Goal: Transaction & Acquisition: Purchase product/service

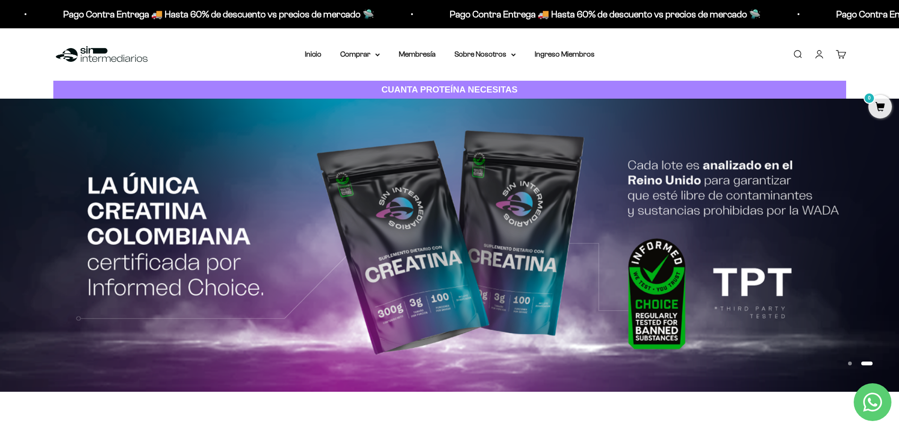
click at [817, 54] on link "Iniciar sesión" at bounding box center [819, 54] width 10 height 10
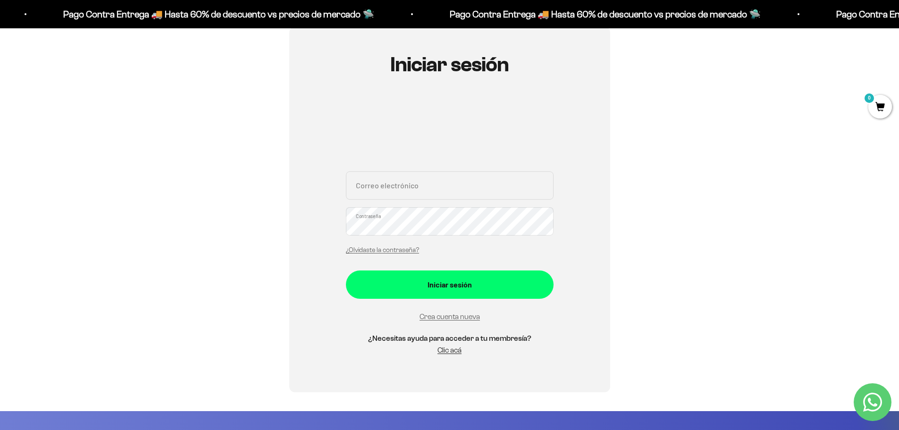
scroll to position [94, 0]
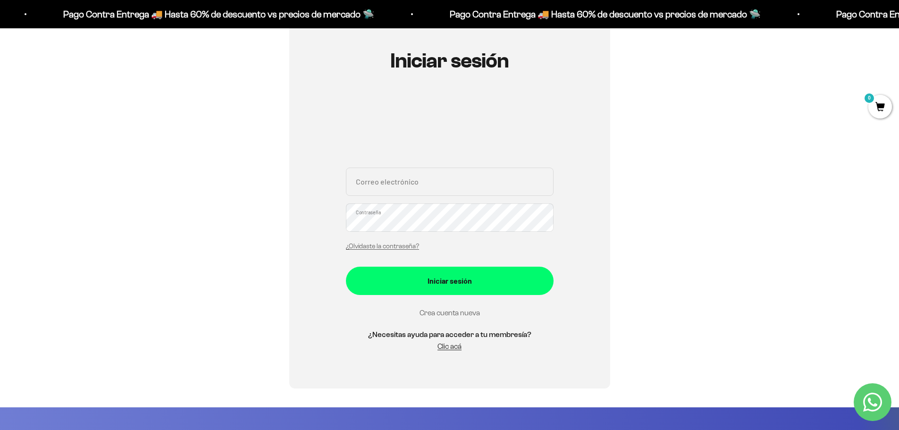
click at [459, 311] on link "Crea cuenta nueva" at bounding box center [449, 312] width 60 height 8
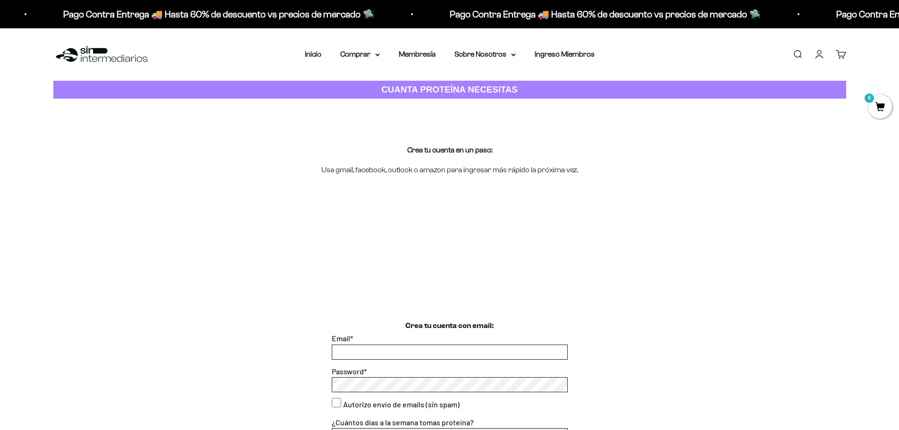
click at [376, 351] on input "Email *" at bounding box center [449, 352] width 235 height 14
paste input "andretti20_10@hotmail.com"
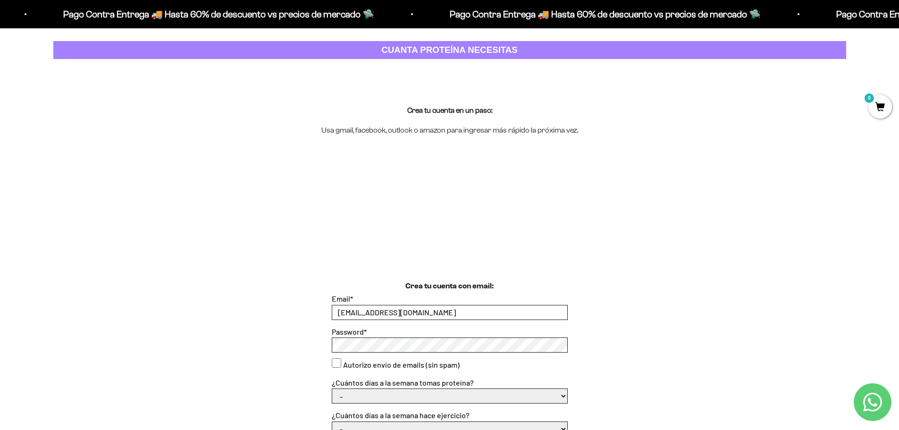
scroll to position [94, 0]
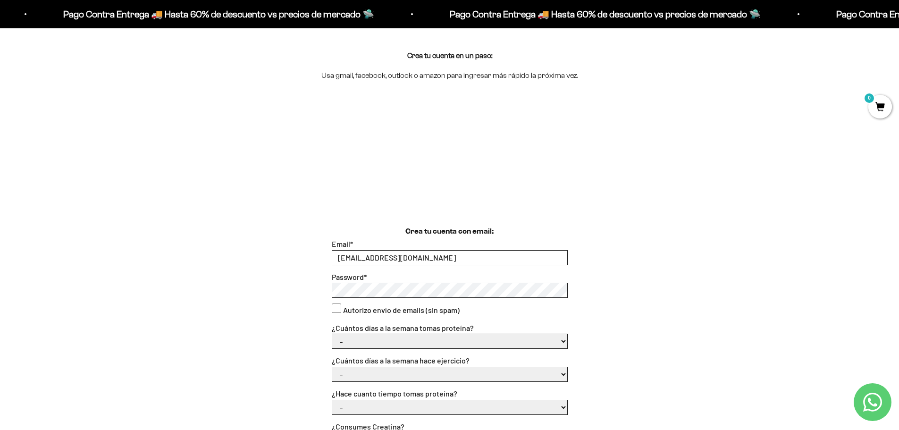
type input "[EMAIL_ADDRESS][DOMAIN_NAME]"
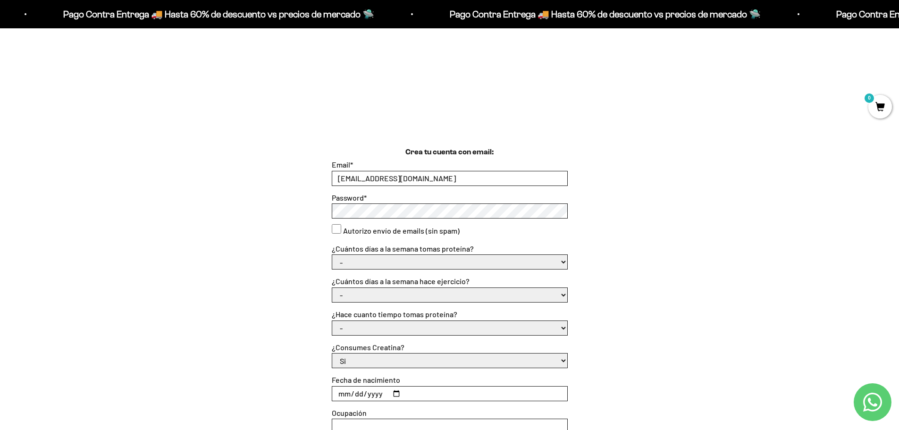
scroll to position [189, 0]
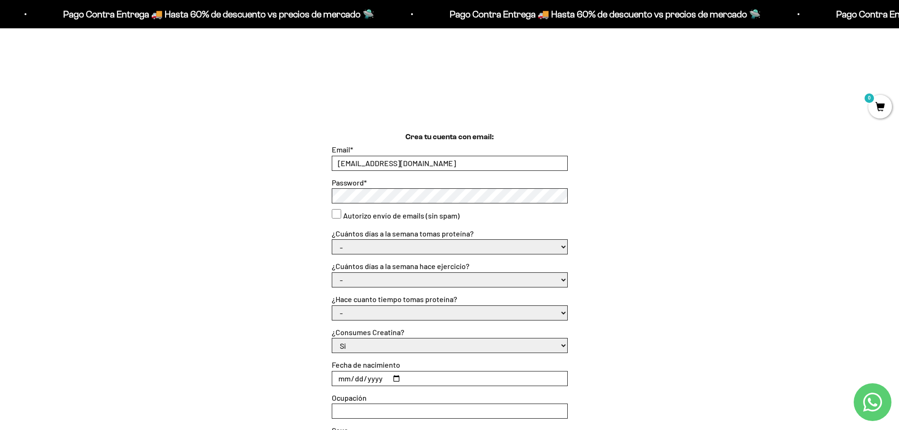
drag, startPoint x: 412, startPoint y: 247, endPoint x: 414, endPoint y: 242, distance: 4.9
click at [412, 246] on select "- 1 o 2 3 a 5 6 o 7" at bounding box center [449, 247] width 235 height 14
select select "3 a 5"
click at [332, 240] on select "- 1 o 2 3 a 5 6 o 7" at bounding box center [449, 247] width 235 height 14
click at [350, 280] on select "- No hago 1 a 2 días 3 a 5 días 6 o 7 días" at bounding box center [449, 280] width 235 height 14
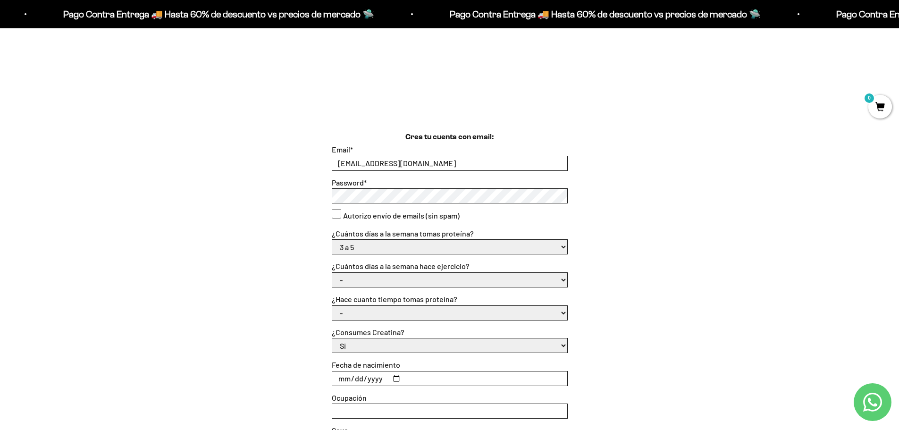
select select "3 a 5 días"
click at [332, 273] on select "- No hago 1 a 2 días 3 a 5 días 6 o 7 días" at bounding box center [449, 280] width 235 height 14
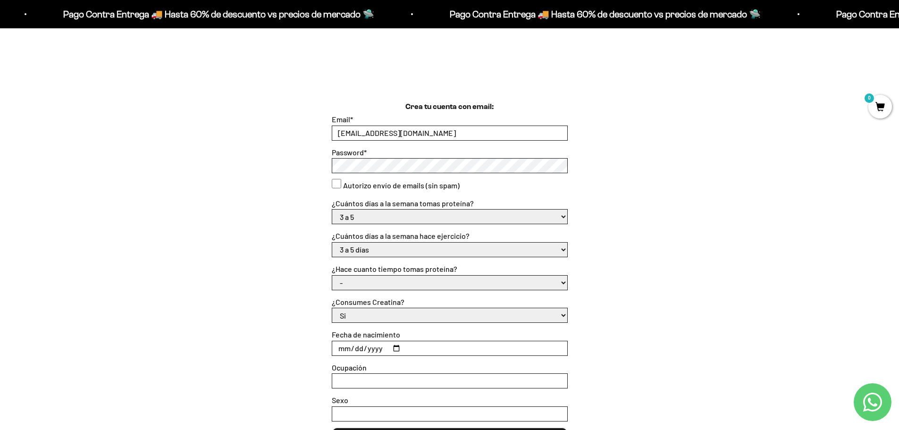
scroll to position [236, 0]
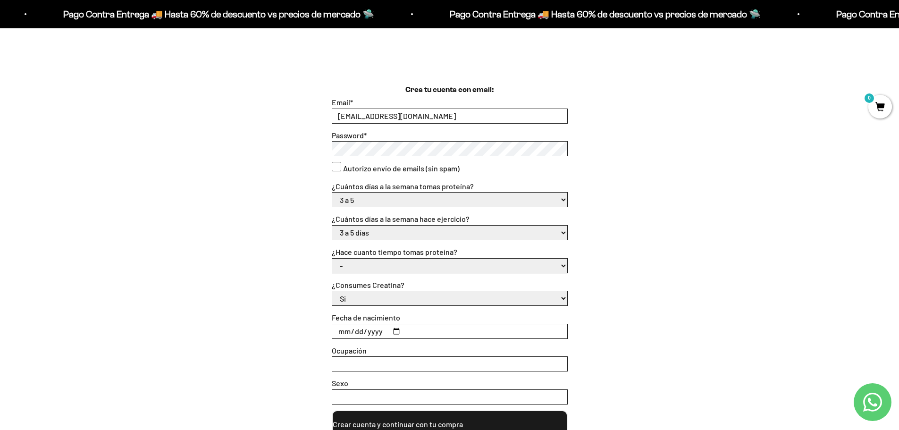
click at [354, 269] on select "- Apenas estoy empezando Menos de 6 meses Más de 6 meses Hace más de un año" at bounding box center [449, 265] width 235 height 14
select select "Apenas estoy empezando"
click at [332, 258] on select "- Apenas estoy empezando Menos de 6 meses Más de 6 meses Hace más de un año" at bounding box center [449, 265] width 235 height 14
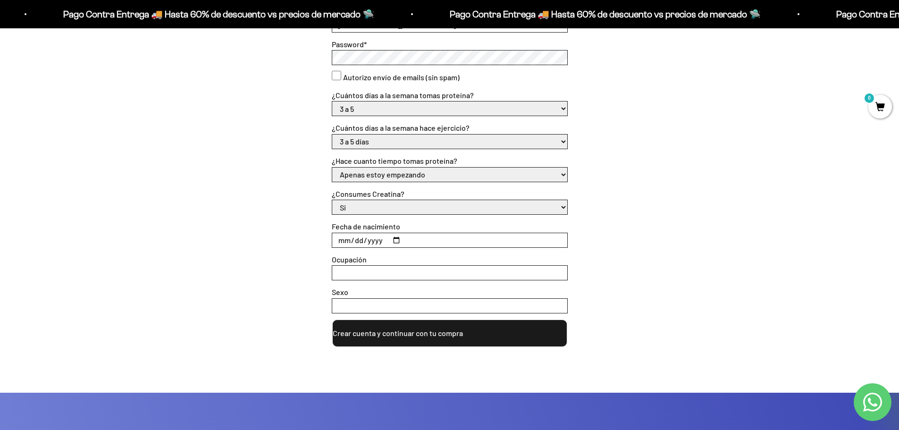
scroll to position [330, 0]
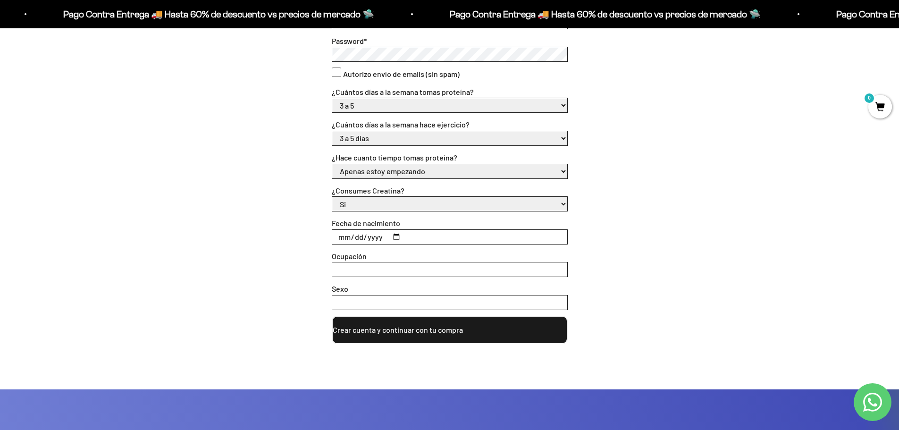
click at [350, 235] on input "Fecha de nacimiento" at bounding box center [449, 237] width 235 height 14
type input "1987-09-02"
click at [371, 269] on input "Ocupación" at bounding box center [449, 269] width 235 height 14
type input "Diseñador"
click at [375, 301] on input "Sexo" at bounding box center [449, 302] width 235 height 14
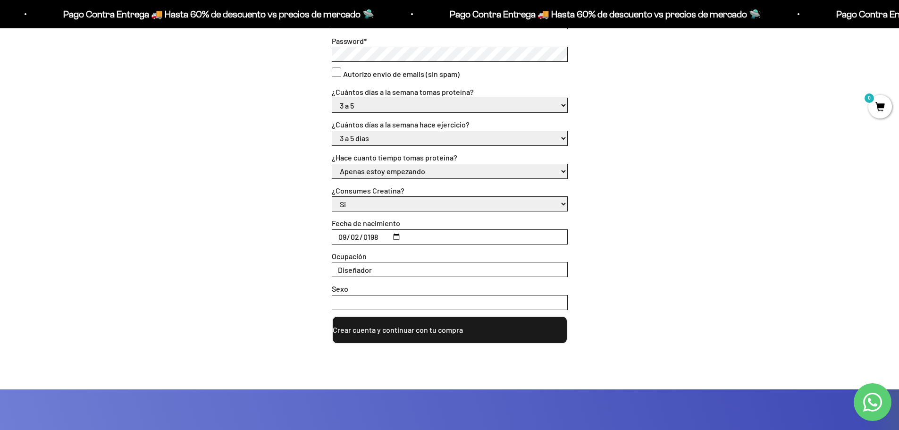
type input "Masculino"
click at [408, 332] on button "Crear cuenta y continuar con tu compra" at bounding box center [450, 330] width 236 height 28
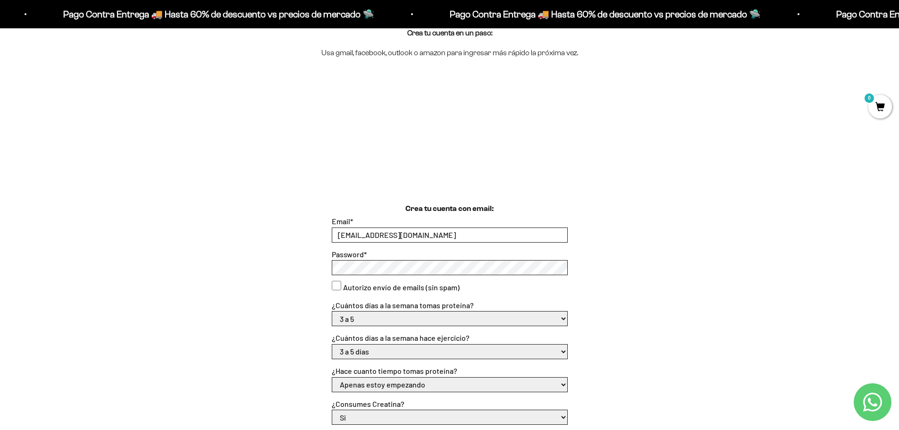
scroll to position [94, 0]
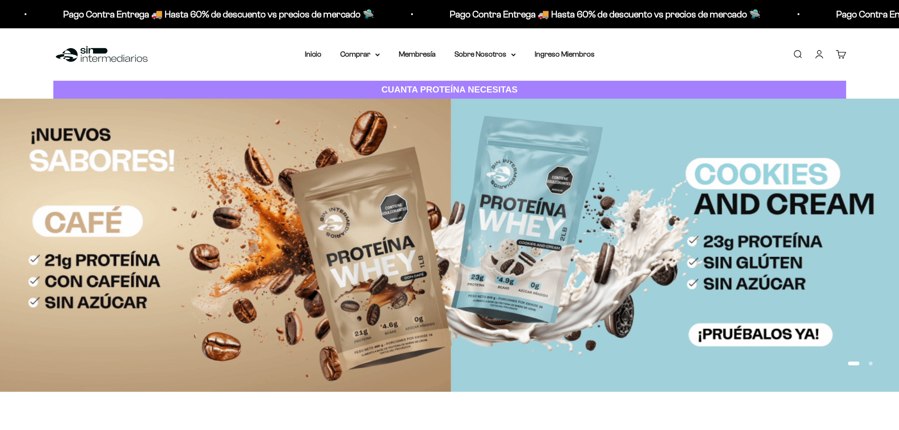
click at [824, 52] on link "Cuenta" at bounding box center [819, 54] width 10 height 10
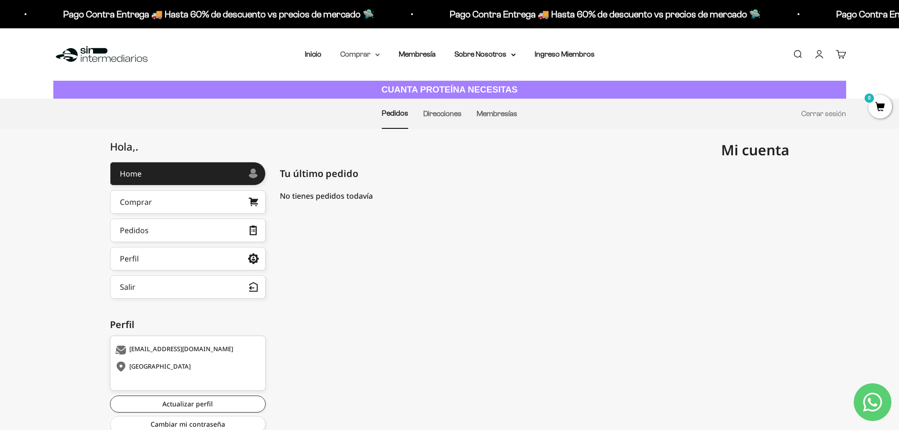
click at [370, 54] on summary "Comprar" at bounding box center [360, 54] width 40 height 12
click at [378, 83] on summary "Proteínas" at bounding box center [385, 84] width 78 height 12
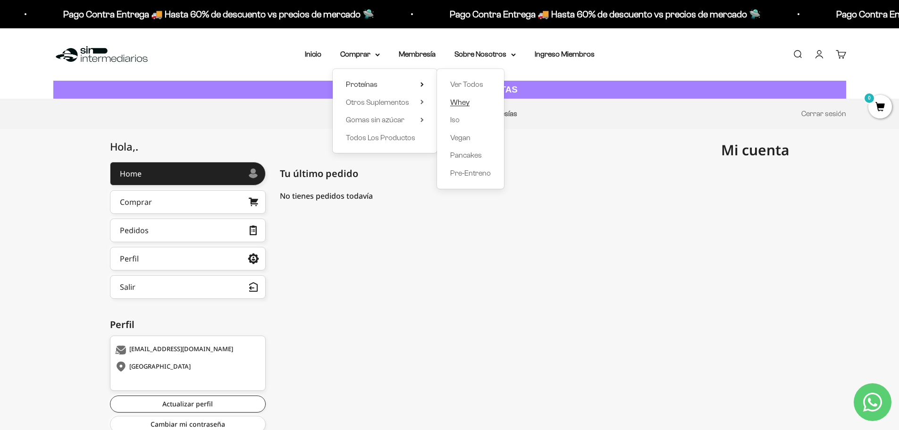
click at [458, 102] on span "Whey" at bounding box center [459, 102] width 19 height 8
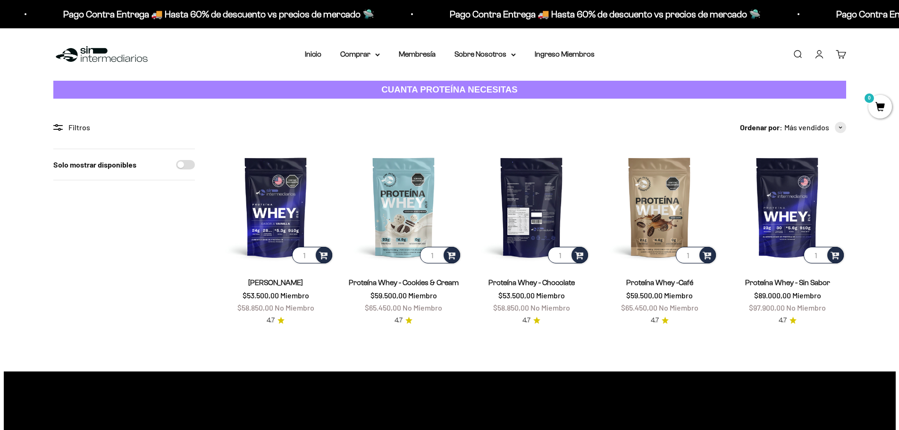
click at [537, 233] on img at bounding box center [531, 207] width 117 height 117
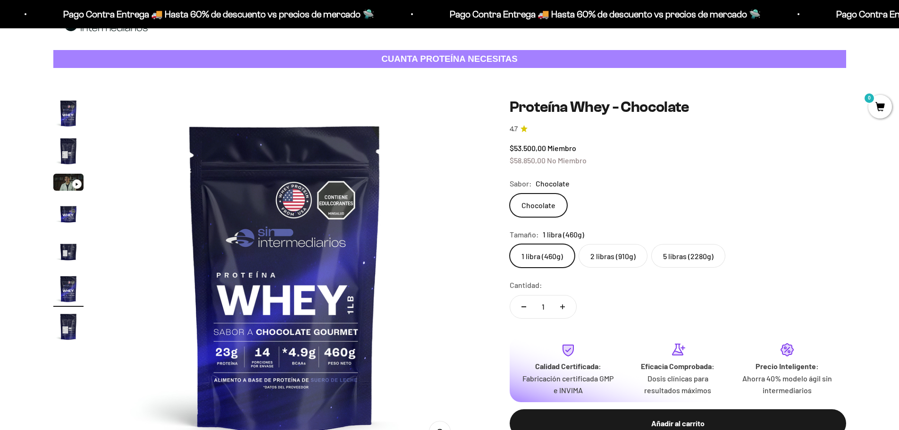
scroll to position [94, 0]
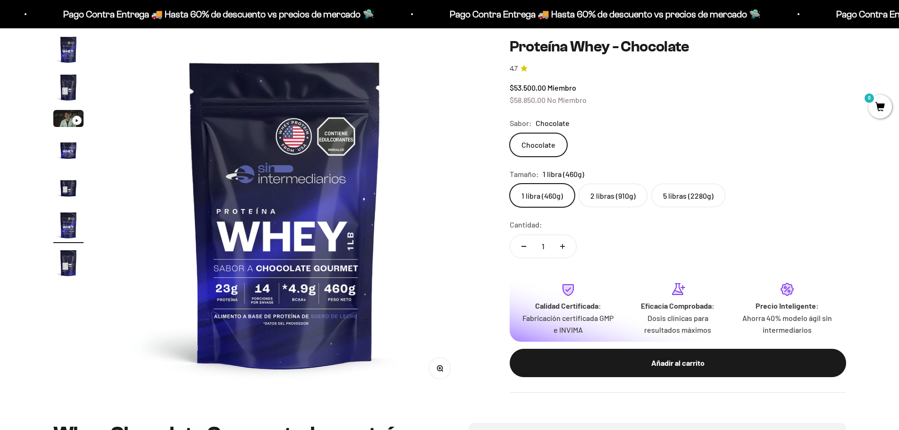
click at [692, 202] on label "5 libras (2280g)" at bounding box center [688, 195] width 74 height 24
click at [509, 183] on input "5 libras (2280g)" at bounding box center [509, 183] width 0 height 0
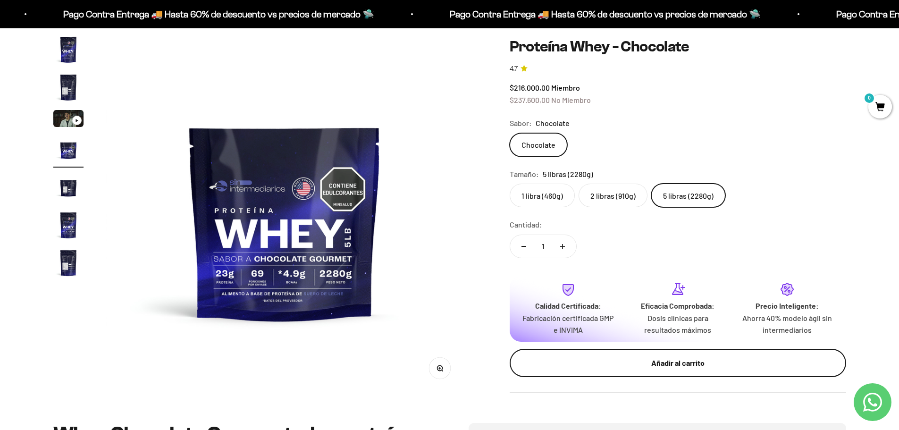
click at [710, 361] on div "Añadir al carrito" at bounding box center [677, 363] width 299 height 12
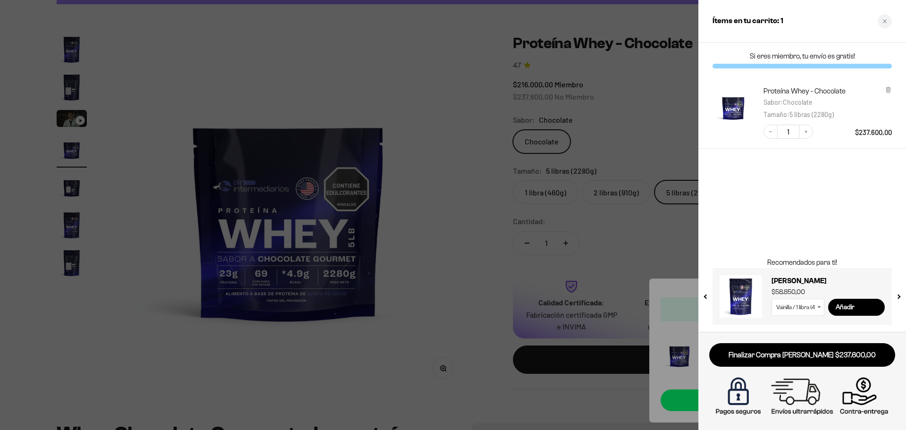
click at [787, 187] on div "Si eres miembro, tu envío es gratis! Proteína Whey - Chocolate Sabor : Chocolat…" at bounding box center [802, 187] width 208 height 289
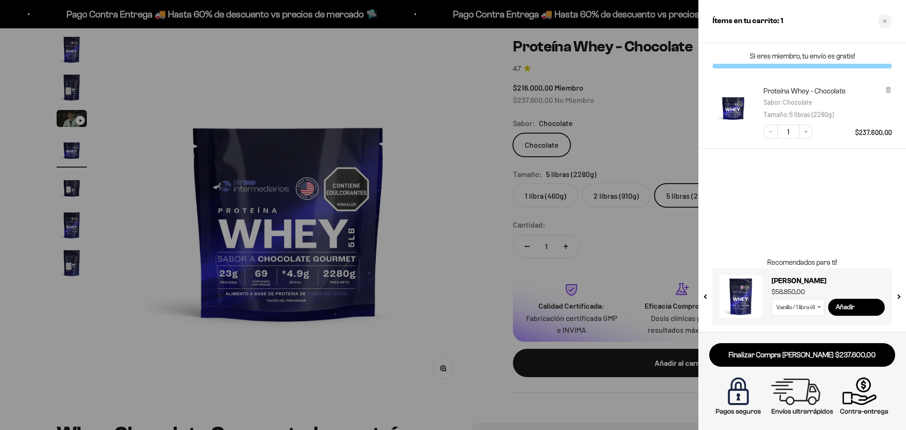
click at [465, 76] on div at bounding box center [453, 215] width 906 height 430
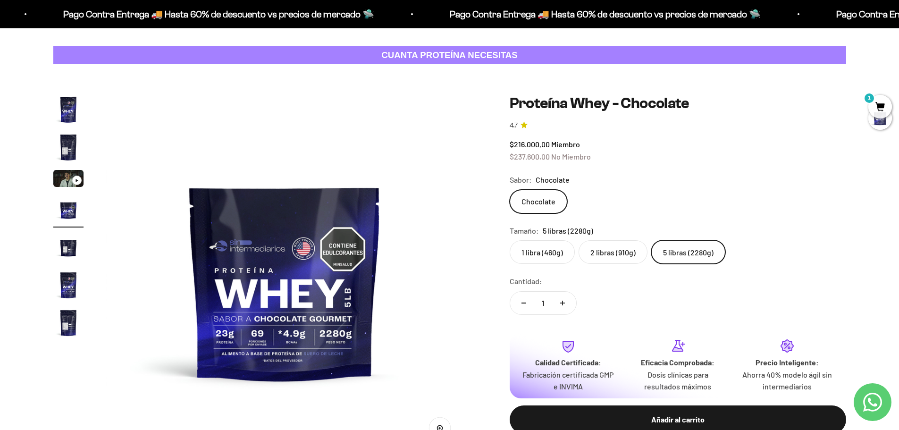
scroll to position [0, 0]
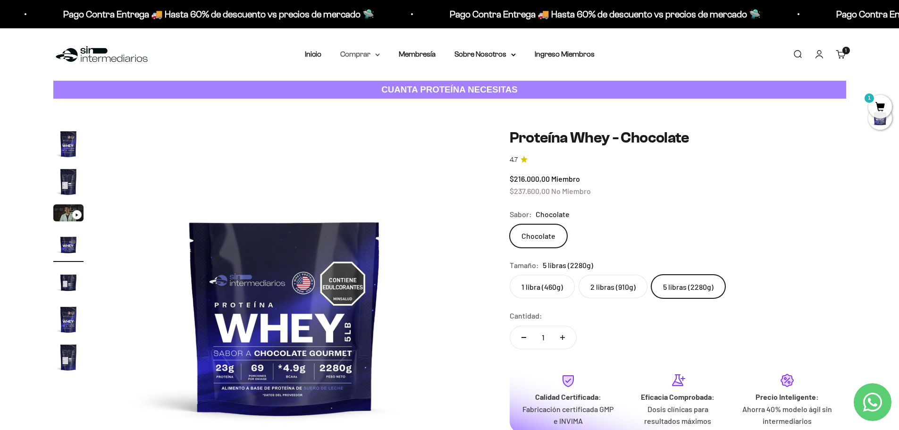
click at [361, 56] on summary "Comprar" at bounding box center [360, 54] width 40 height 12
click at [398, 103] on span "Otros Suplementos" at bounding box center [377, 102] width 63 height 8
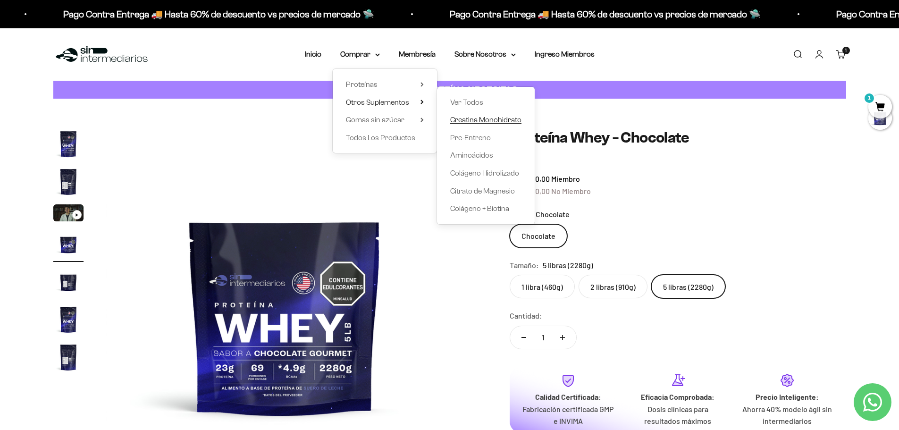
click at [475, 123] on span "Creatina Monohidrato" at bounding box center [485, 120] width 71 height 8
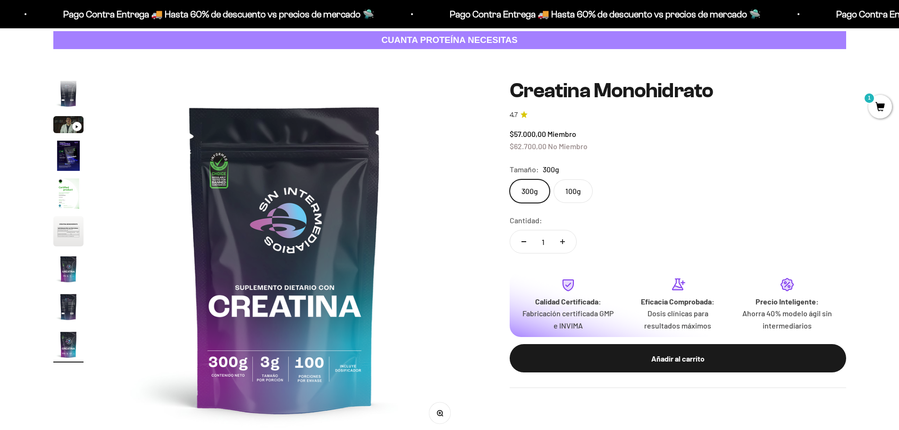
scroll to position [47, 0]
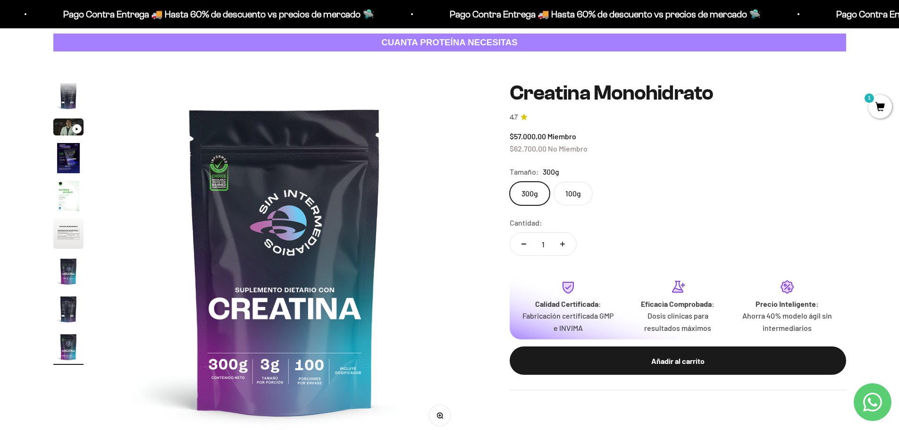
click at [565, 243] on button "Aumentar cantidad" at bounding box center [562, 244] width 27 height 23
type input "2"
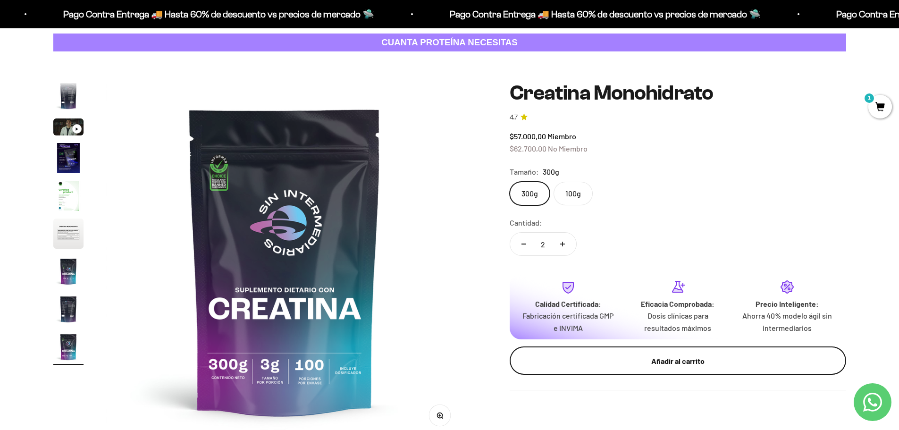
click at [678, 359] on div "Añadir al carrito" at bounding box center [677, 361] width 299 height 12
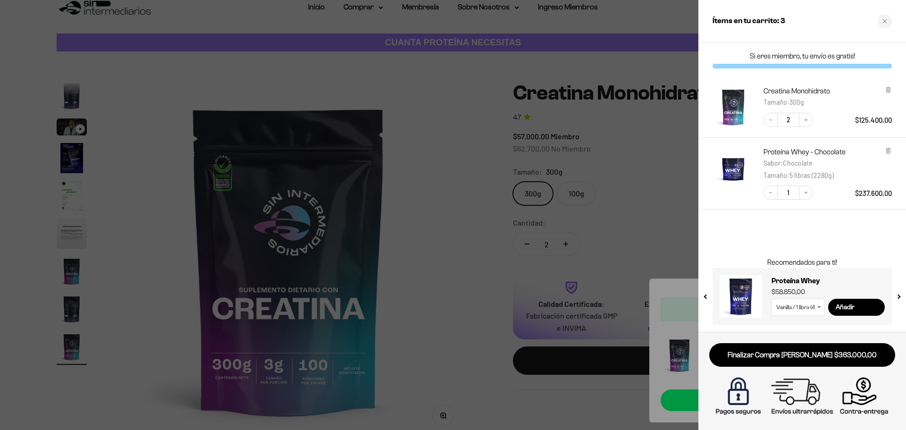
click at [458, 76] on div at bounding box center [453, 215] width 906 height 430
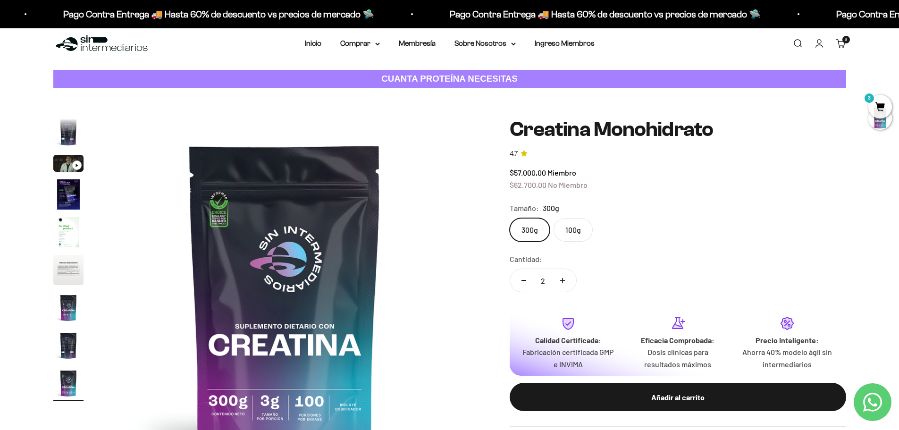
scroll to position [0, 0]
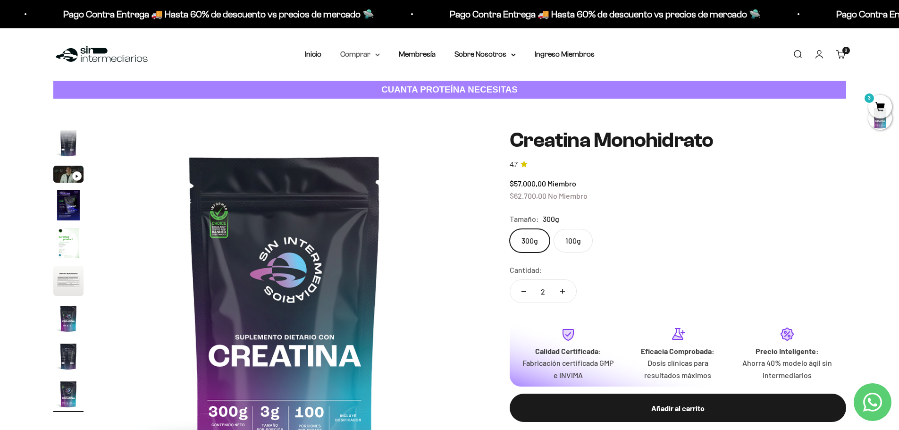
click at [362, 55] on summary "Comprar" at bounding box center [360, 54] width 40 height 12
click at [361, 98] on span "Otros Suplementos" at bounding box center [377, 102] width 63 height 8
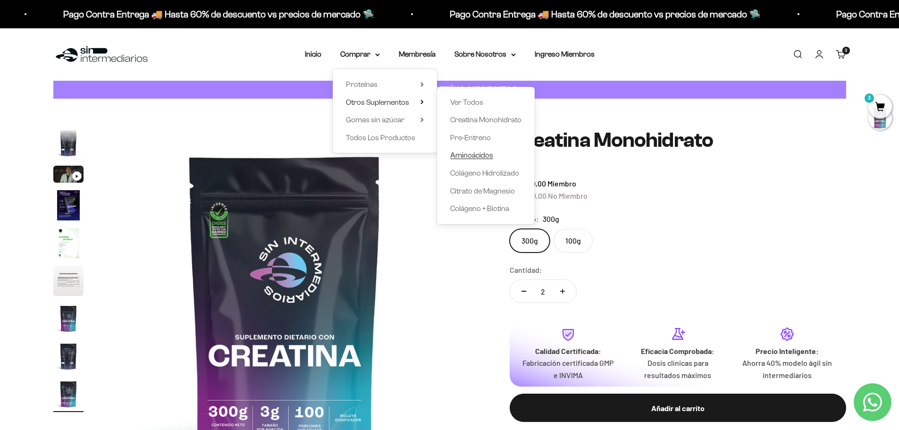
click at [473, 158] on span "Aminoácidos" at bounding box center [471, 155] width 43 height 8
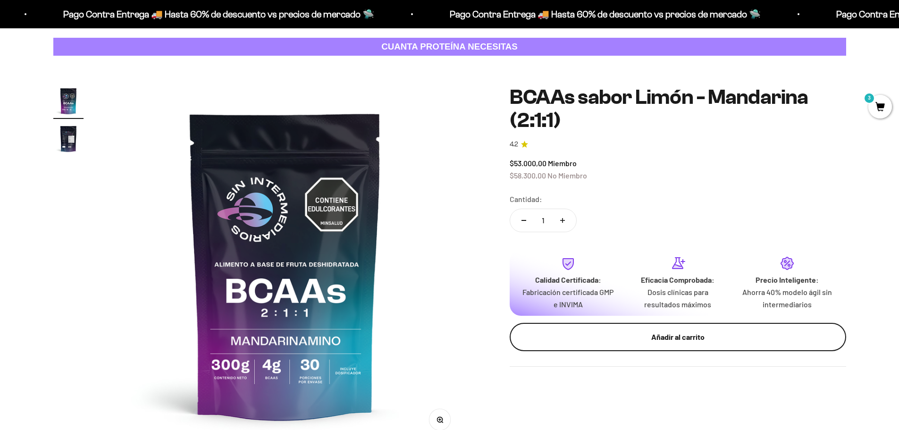
scroll to position [94, 0]
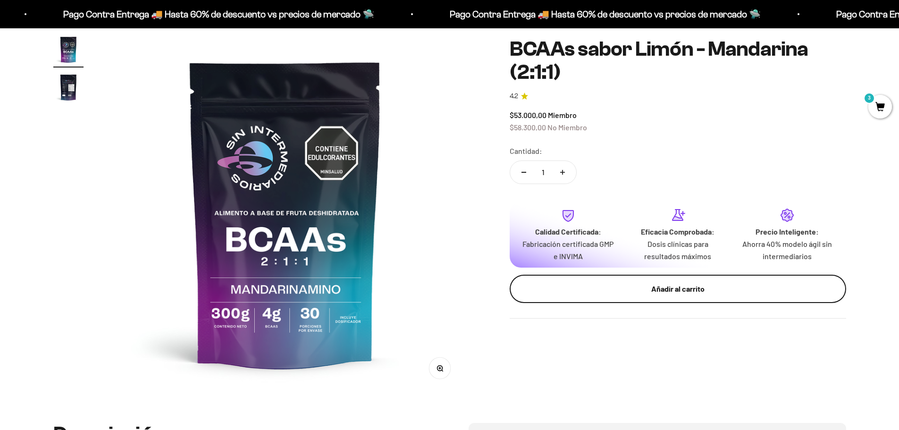
click at [679, 292] on div "Añadir al carrito" at bounding box center [677, 289] width 299 height 12
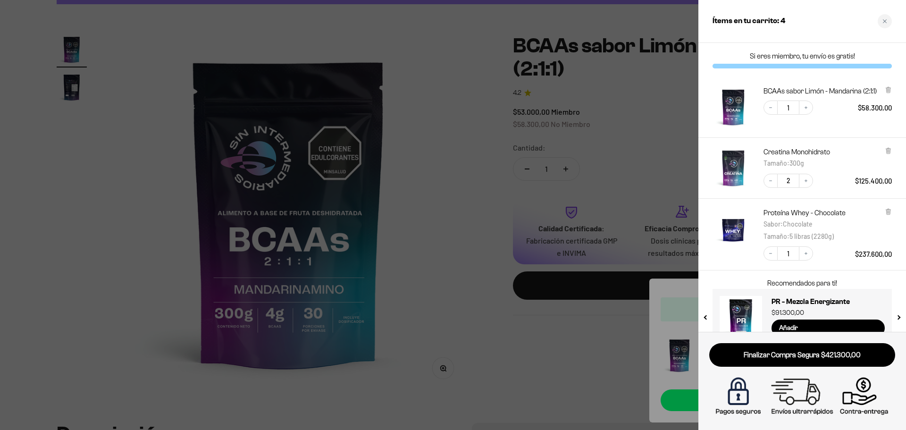
click at [463, 145] on div at bounding box center [453, 215] width 906 height 430
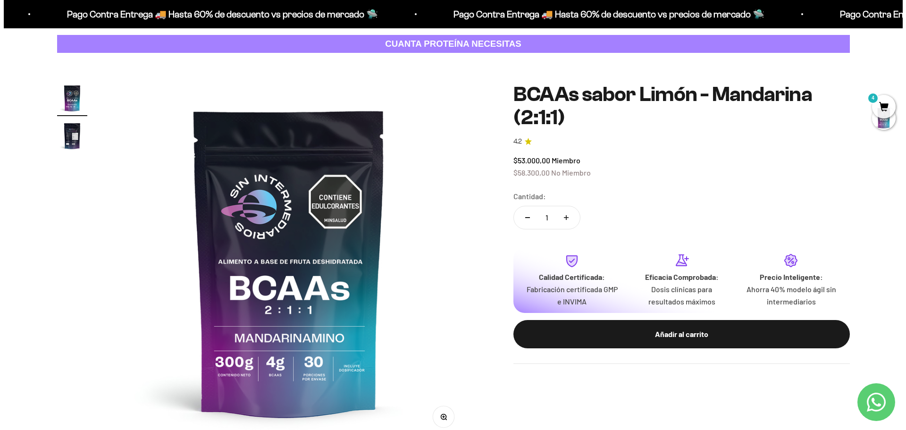
scroll to position [0, 0]
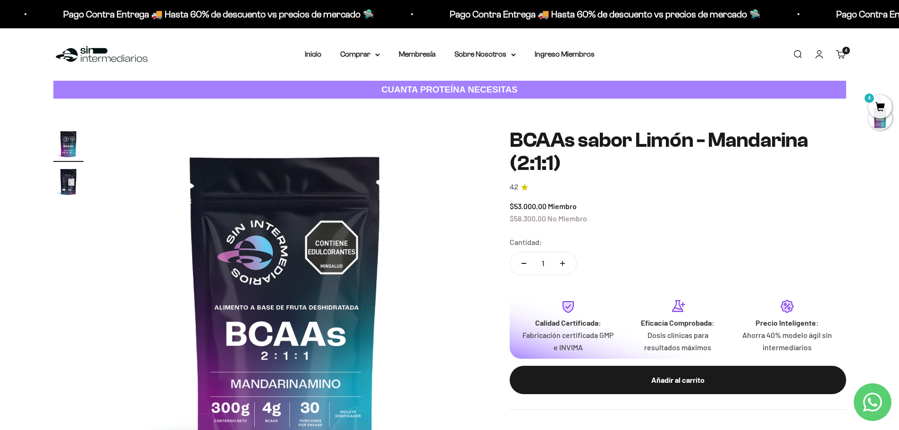
click at [0, 0] on slot "4" at bounding box center [0, 0] width 0 height 0
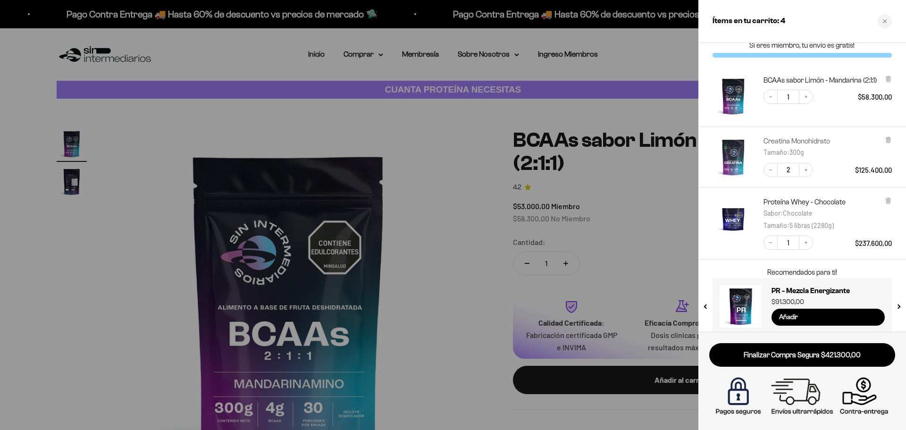
scroll to position [21, 0]
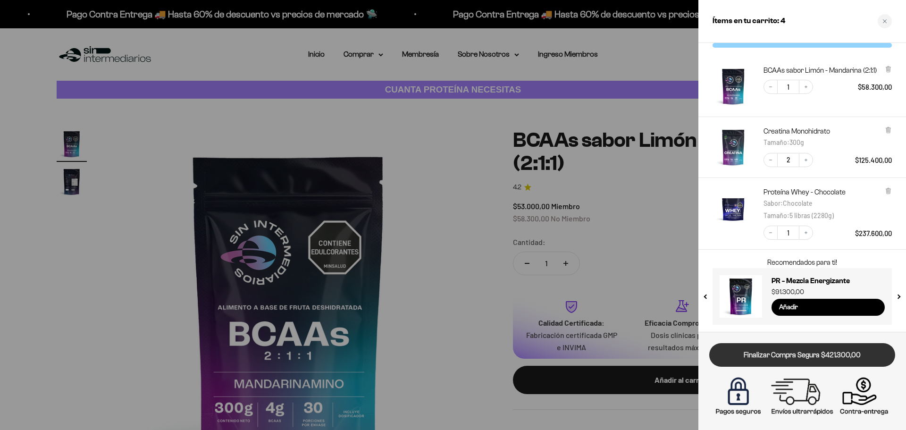
click at [804, 359] on link "Finalizar Compra Segura $421.300,00" at bounding box center [802, 355] width 186 height 24
